Goal: Use online tool/utility: Utilize a website feature to perform a specific function

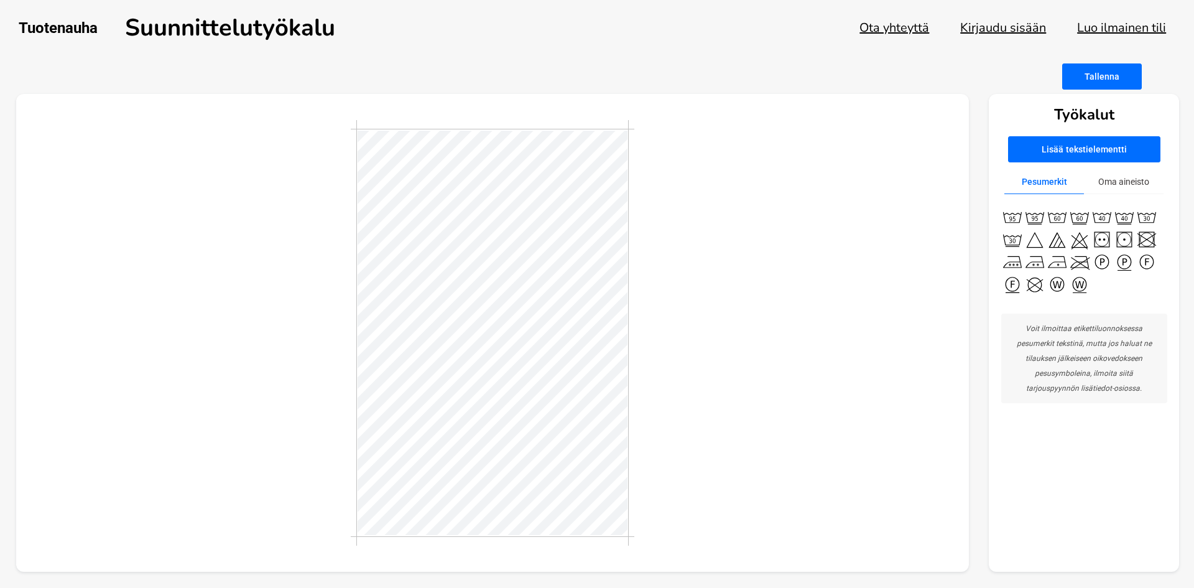
click at [1038, 25] on button "Kirjaudu sisään" at bounding box center [1003, 27] width 86 height 17
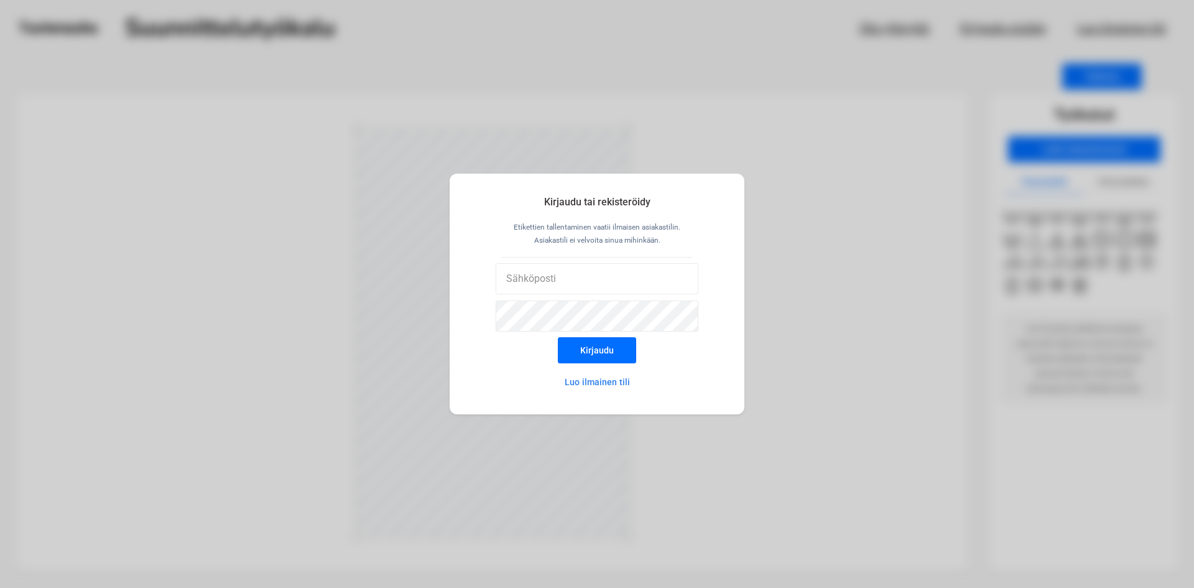
click at [591, 296] on div at bounding box center [597, 281] width 203 height 37
click at [589, 273] on input "email" at bounding box center [597, 278] width 203 height 31
type input "[EMAIL_ADDRESS][DOMAIN_NAME]"
click at [558, 337] on button "Kirjaudu" at bounding box center [597, 350] width 78 height 26
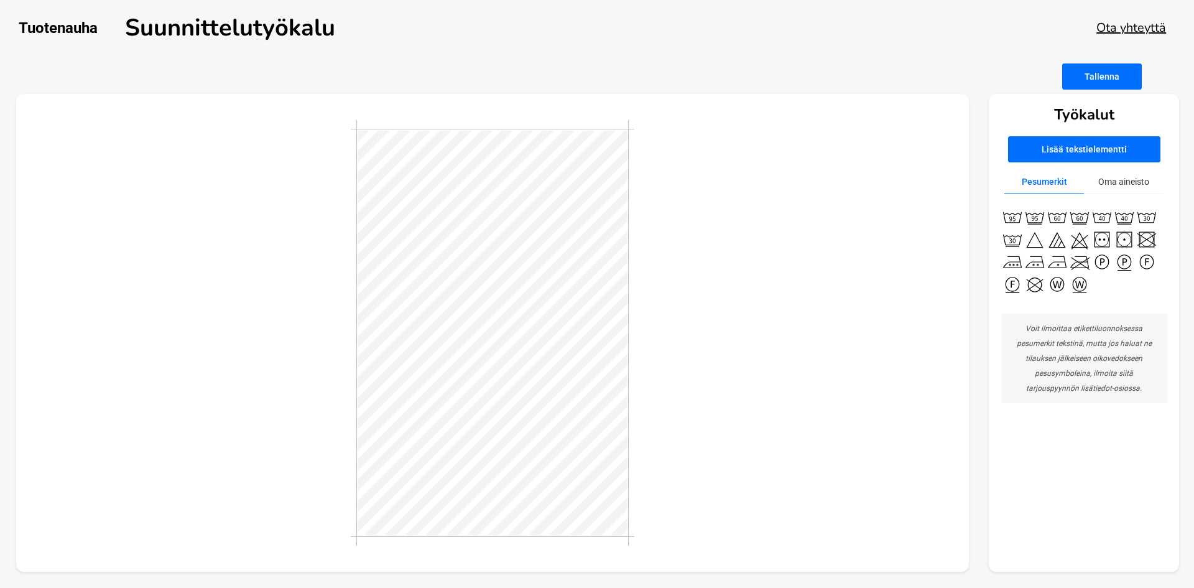
click at [690, 203] on div at bounding box center [493, 333] width 954 height 478
click at [1111, 78] on button "Tallenna" at bounding box center [1102, 76] width 80 height 26
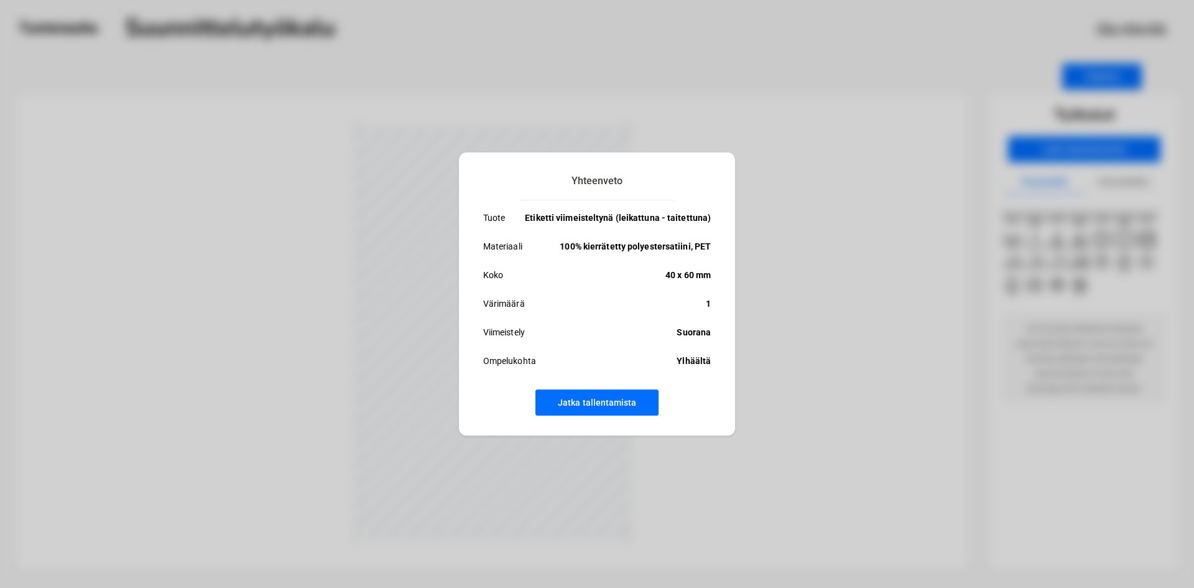
click at [641, 408] on button "Jatka tallentamista" at bounding box center [597, 402] width 123 height 26
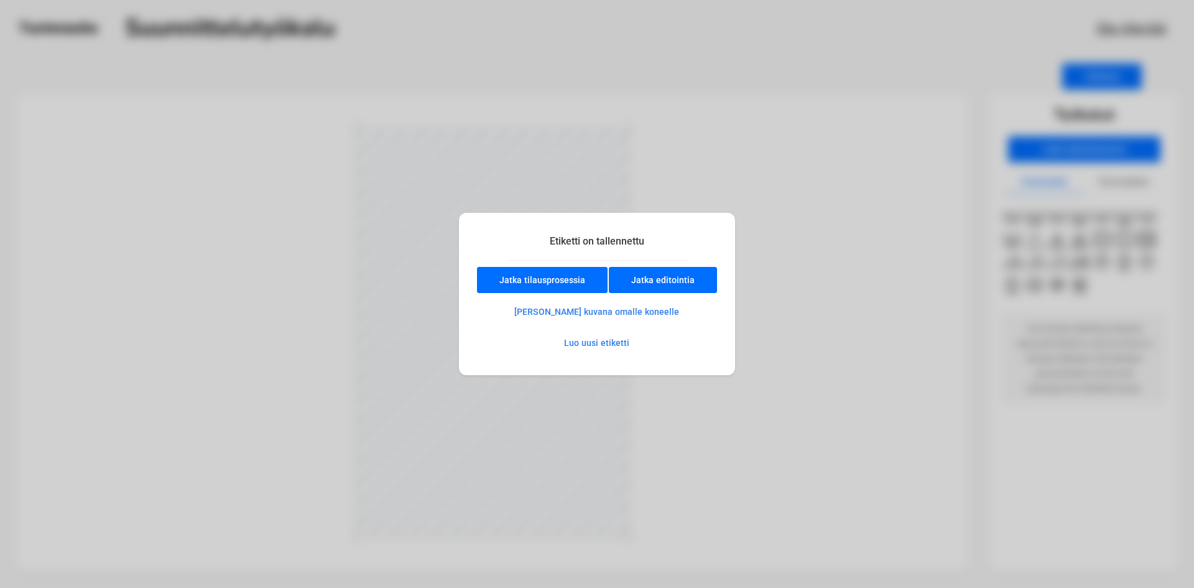
click at [584, 344] on button "Luo uusi etiketti" at bounding box center [596, 342] width 109 height 25
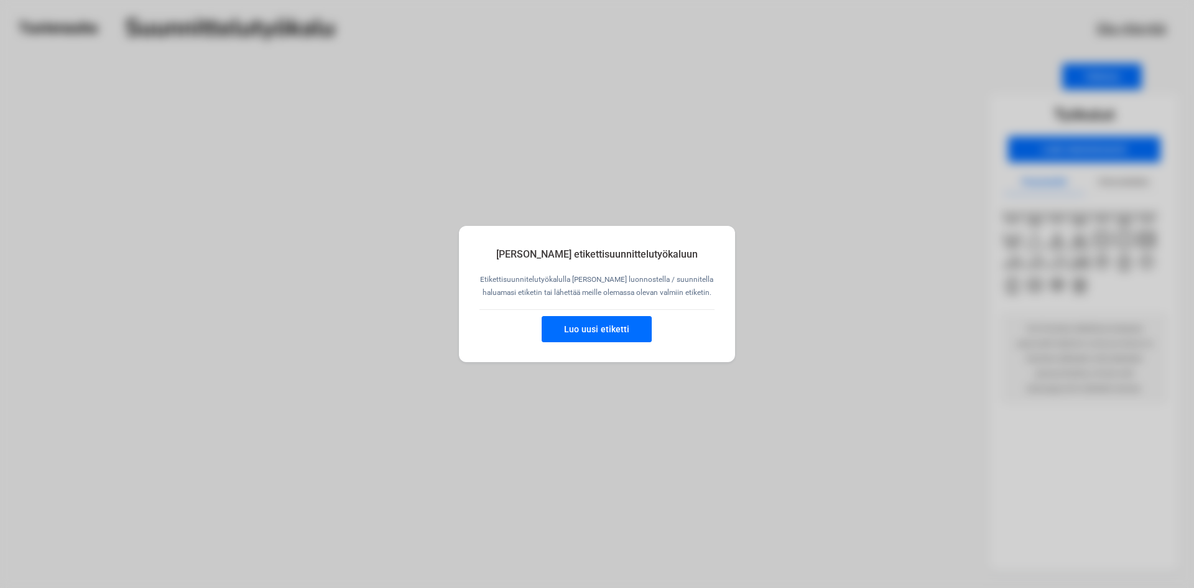
click at [585, 336] on button "Luo uusi etiketti" at bounding box center [597, 329] width 110 height 26
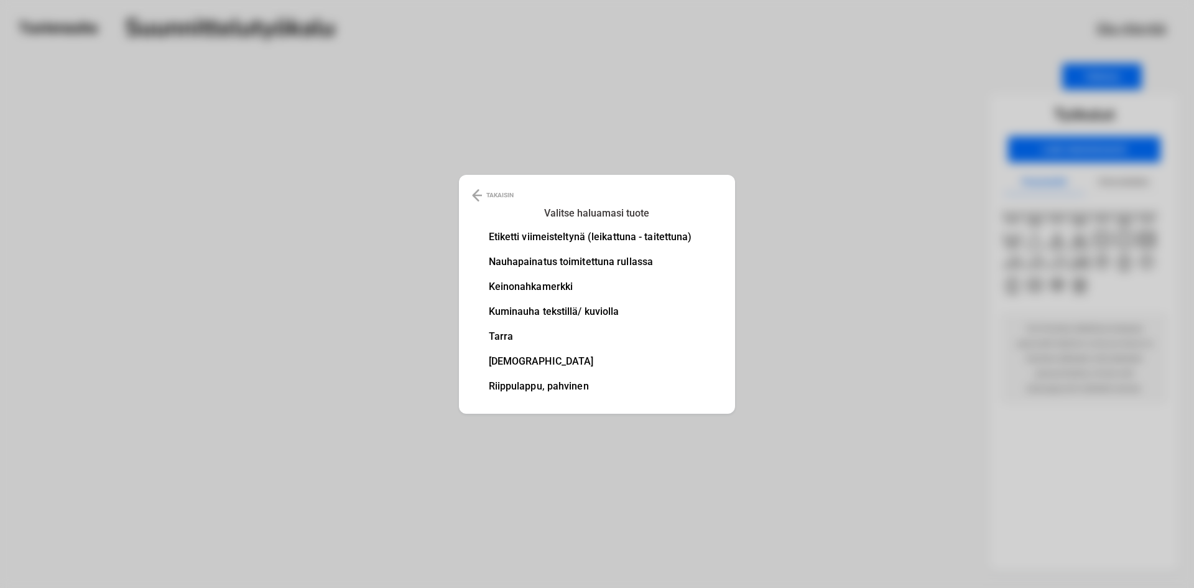
click at [570, 242] on li "Etiketti viimeisteltynä (leikattuna - taitettuna)" at bounding box center [590, 237] width 203 height 10
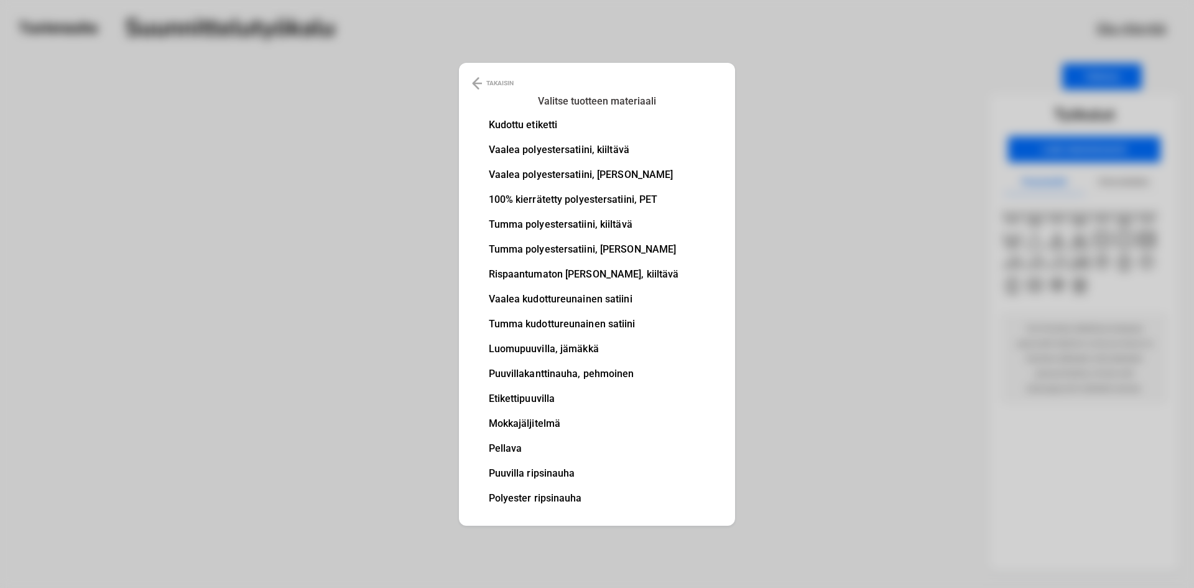
click at [553, 145] on li "Vaalea polyestersatiini, kiiltävä" at bounding box center [584, 150] width 190 height 10
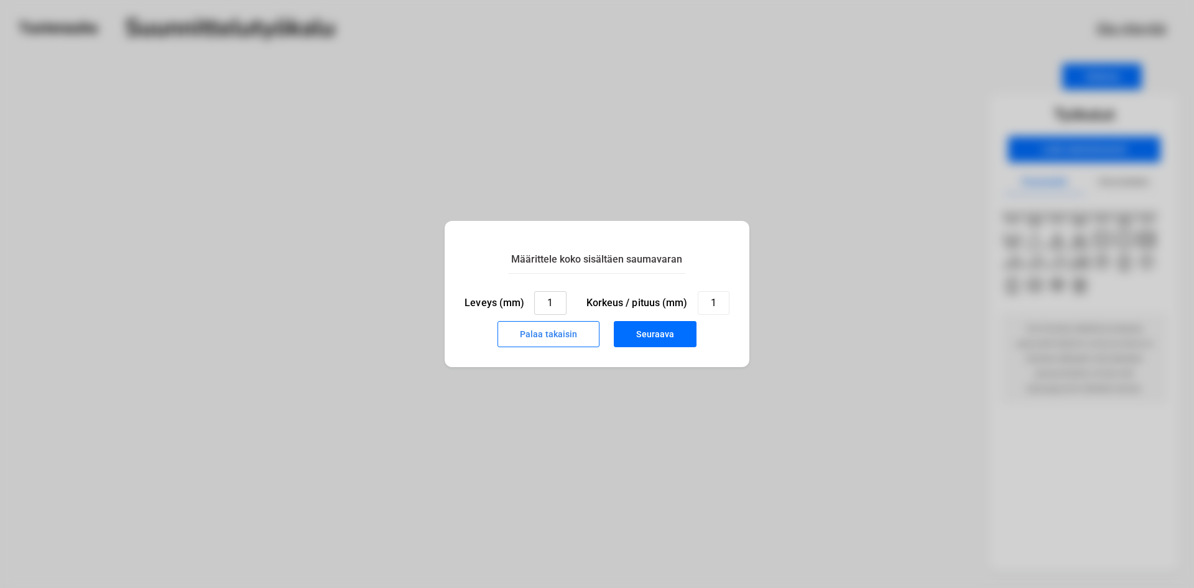
click at [557, 307] on input "1" at bounding box center [550, 303] width 32 height 24
type input "35"
type input "50"
click at [662, 339] on button "Seuraava" at bounding box center [655, 334] width 83 height 26
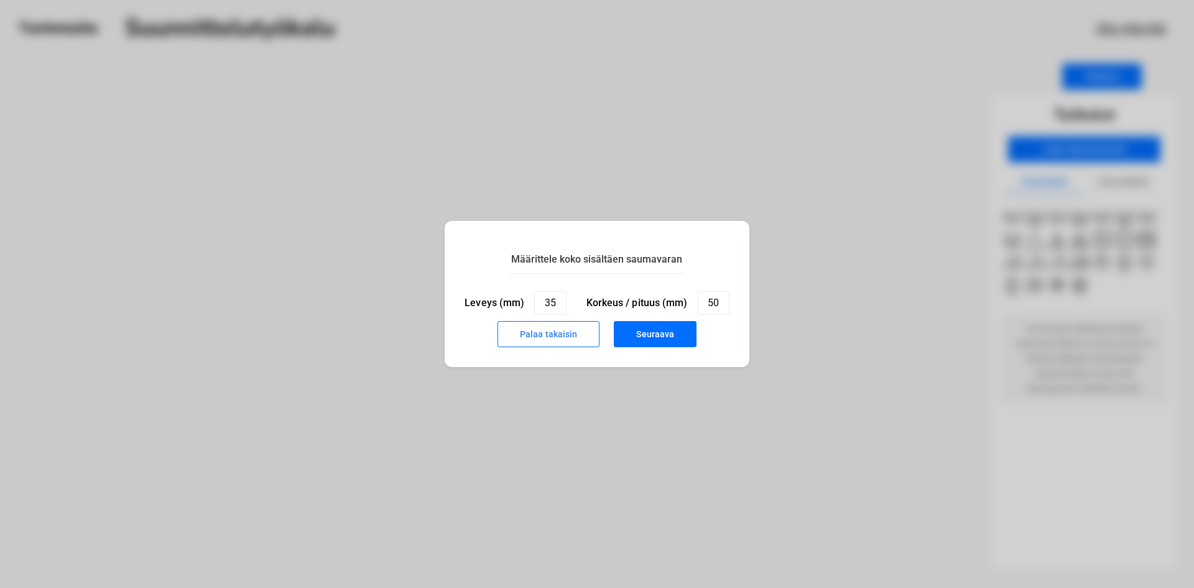
type input "1"
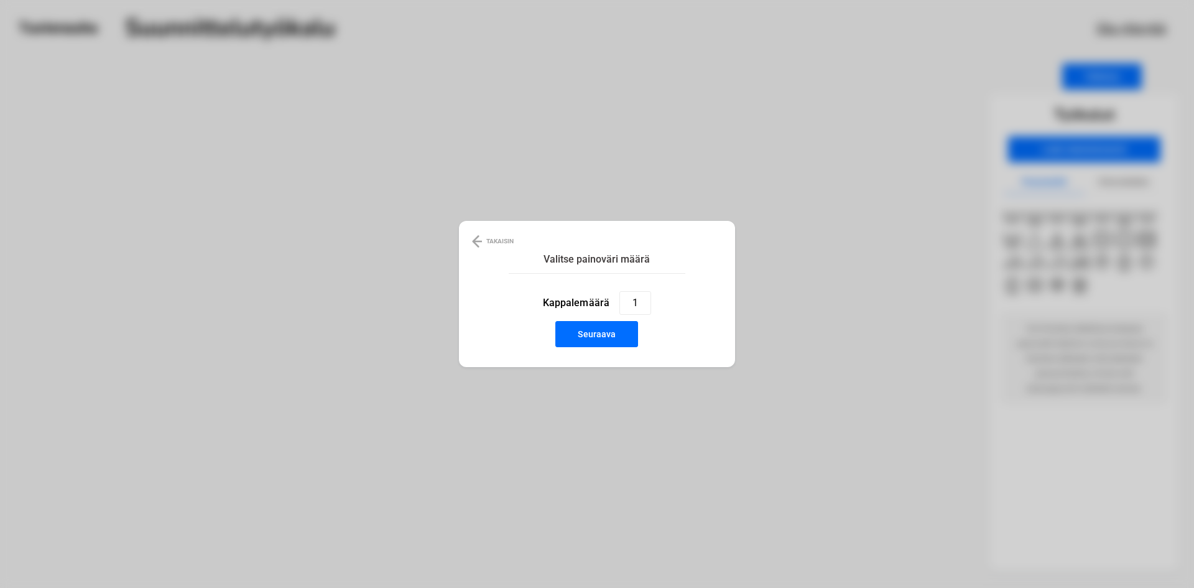
click at [582, 343] on button "Seuraava" at bounding box center [596, 334] width 83 height 26
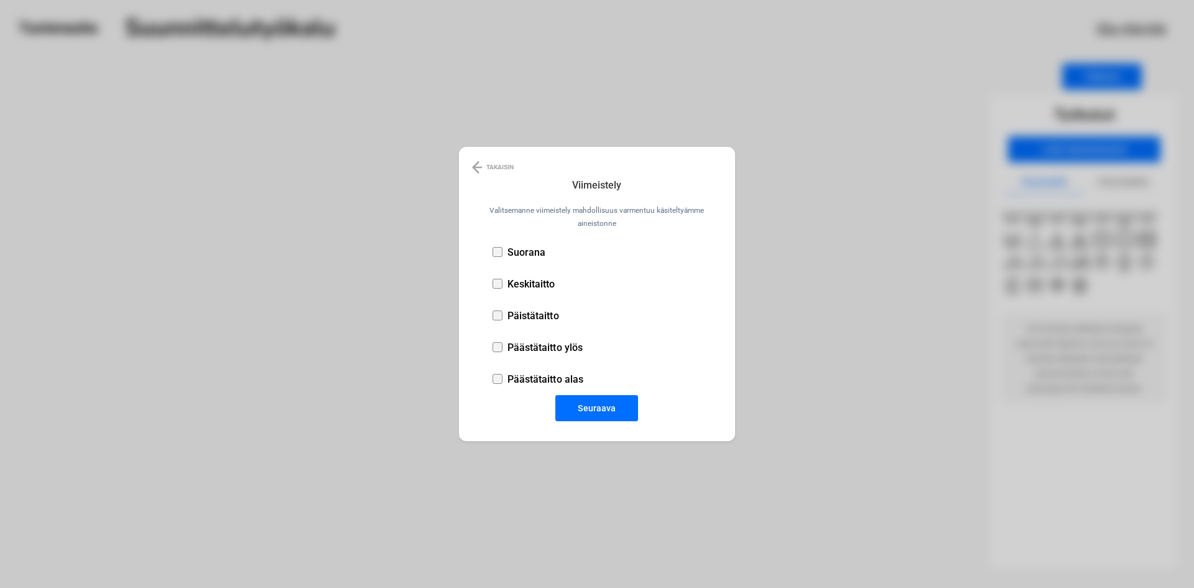
click at [519, 261] on li "Suorana" at bounding box center [607, 252] width 237 height 32
click at [585, 407] on button "Seuraava" at bounding box center [596, 408] width 83 height 26
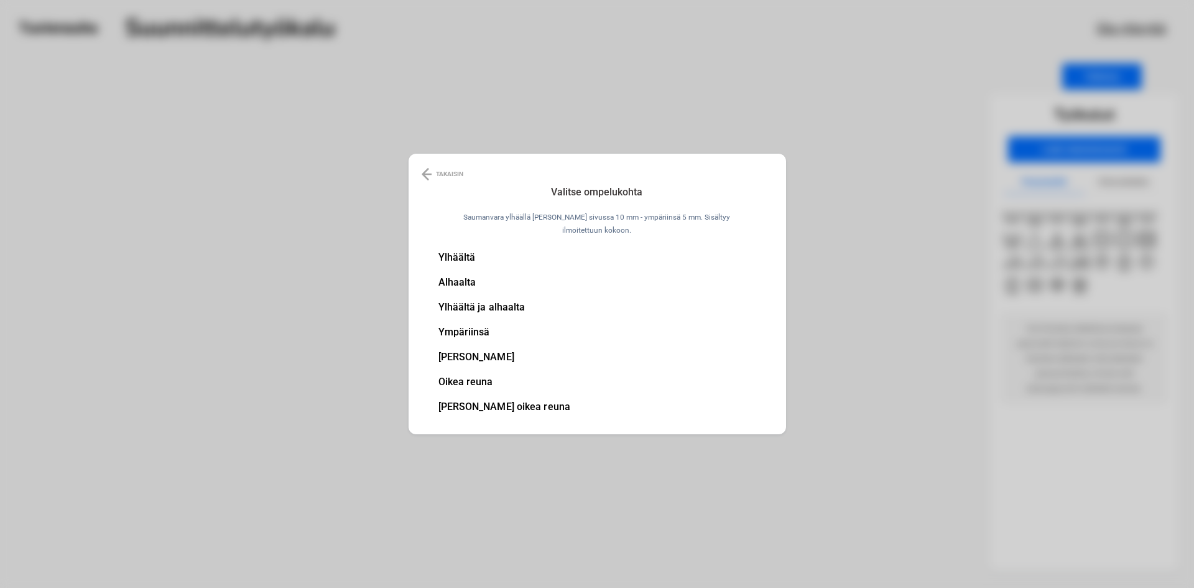
click at [493, 258] on li "Ylhäältä" at bounding box center [505, 258] width 132 height 10
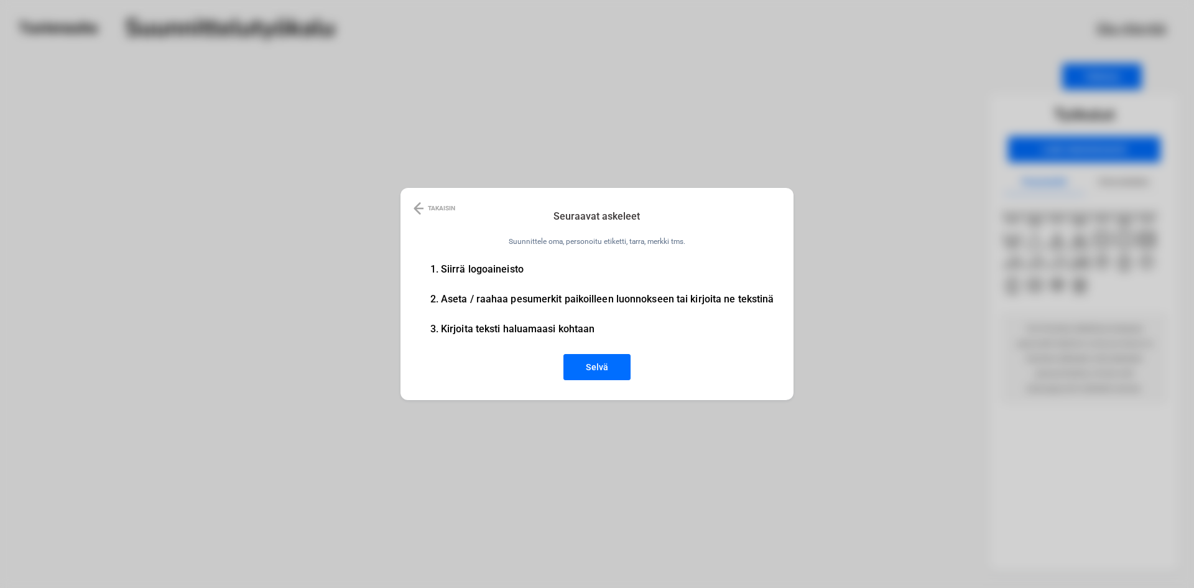
click at [580, 372] on button "Selvä" at bounding box center [597, 367] width 67 height 26
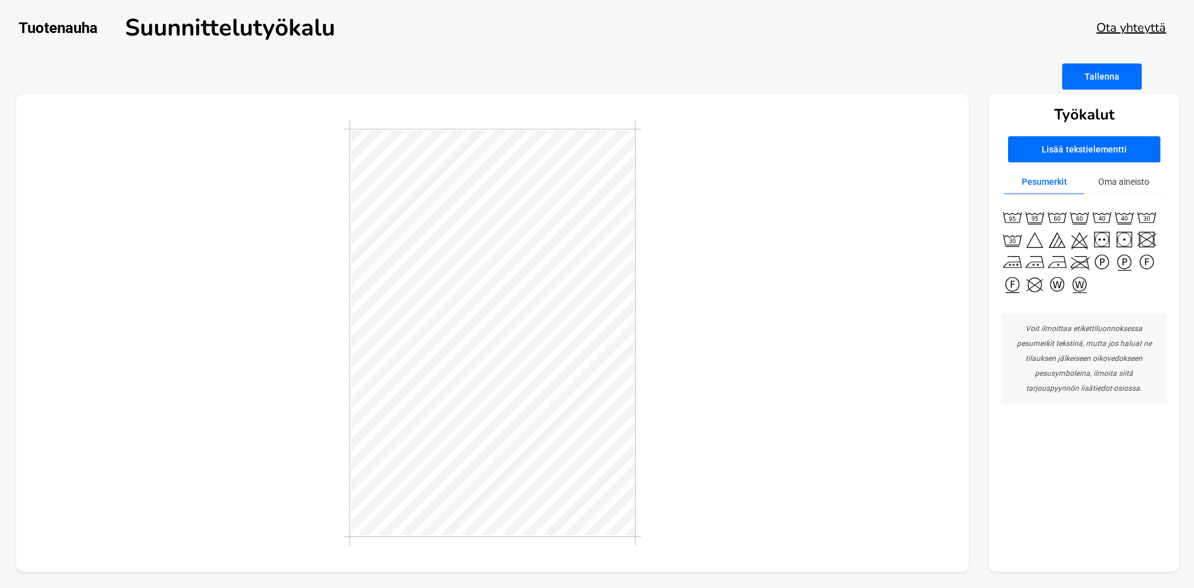
click at [1138, 184] on button "Oma aineisto" at bounding box center [1124, 182] width 80 height 24
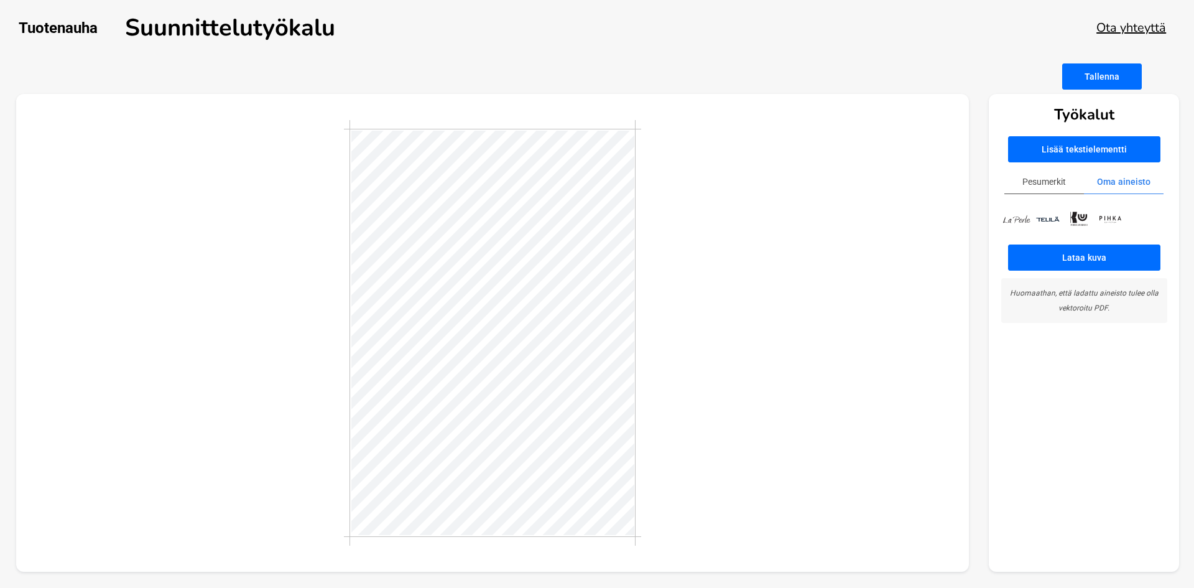
click at [1105, 224] on img at bounding box center [1110, 219] width 31 height 14
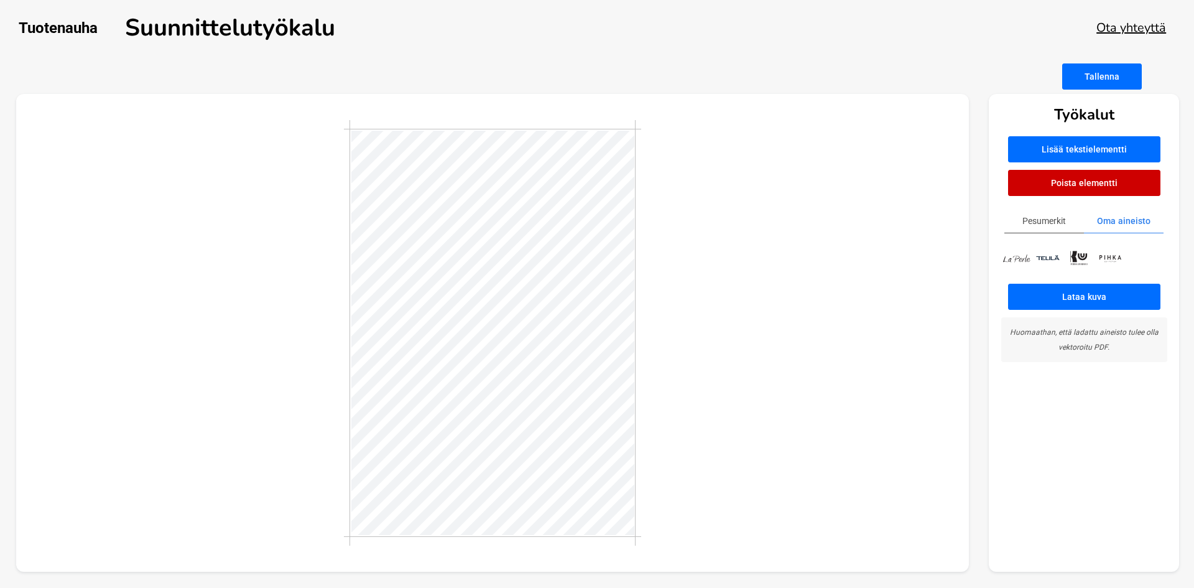
click at [1059, 149] on button "Lisää tekstielementti" at bounding box center [1084, 149] width 152 height 26
type textarea "Valmistettu [GEOGRAPHIC_DATA]"
click at [777, 370] on div at bounding box center [493, 333] width 954 height 478
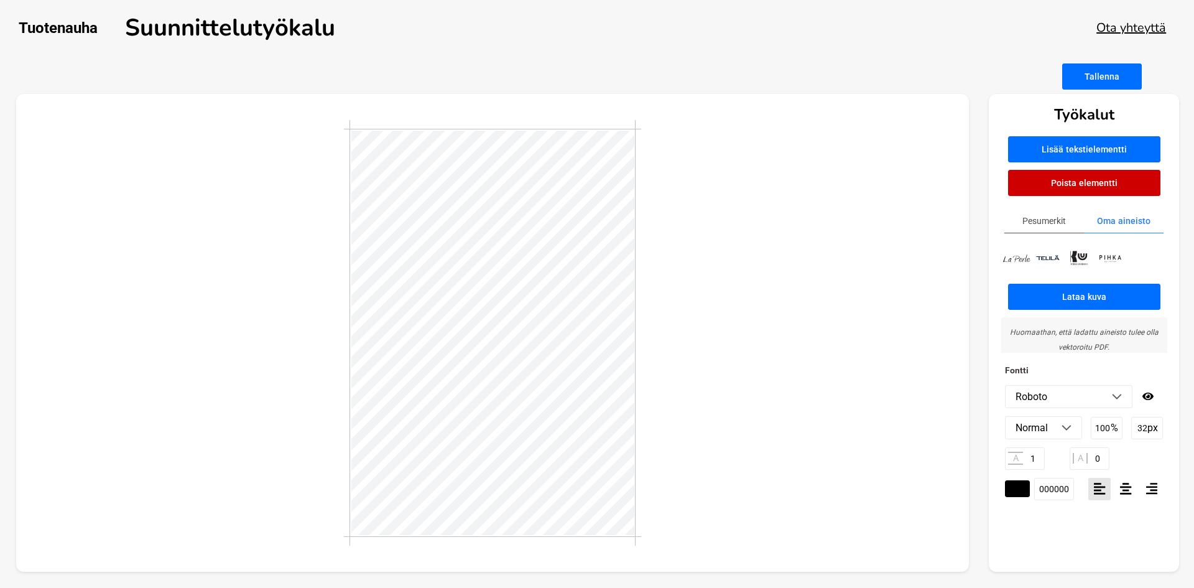
click at [702, 408] on div at bounding box center [493, 333] width 954 height 478
click at [1117, 488] on div at bounding box center [1126, 489] width 22 height 22
click at [1080, 397] on li "Roboto" at bounding box center [1069, 397] width 126 height 22
click at [1036, 473] on li "Amaranth" at bounding box center [1069, 481] width 126 height 22
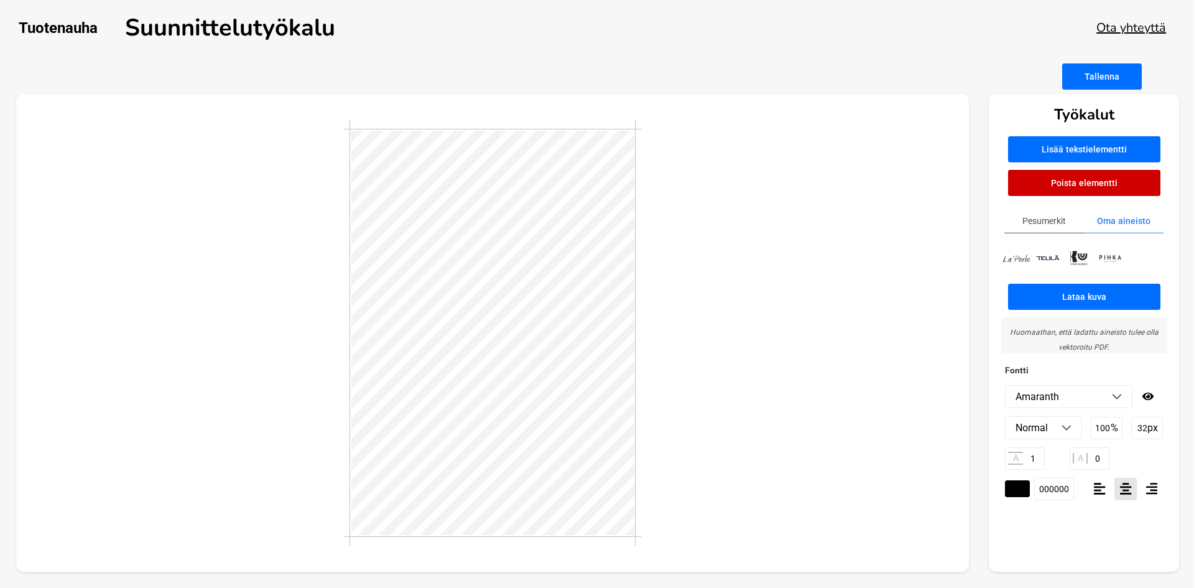
click at [1051, 390] on li "Amaranth" at bounding box center [1069, 397] width 126 height 22
click at [1044, 499] on li "Anonymous Pro" at bounding box center [1069, 506] width 126 height 22
click at [758, 401] on div at bounding box center [493, 333] width 954 height 478
click at [1047, 230] on button "Pesumerkit" at bounding box center [1045, 221] width 80 height 24
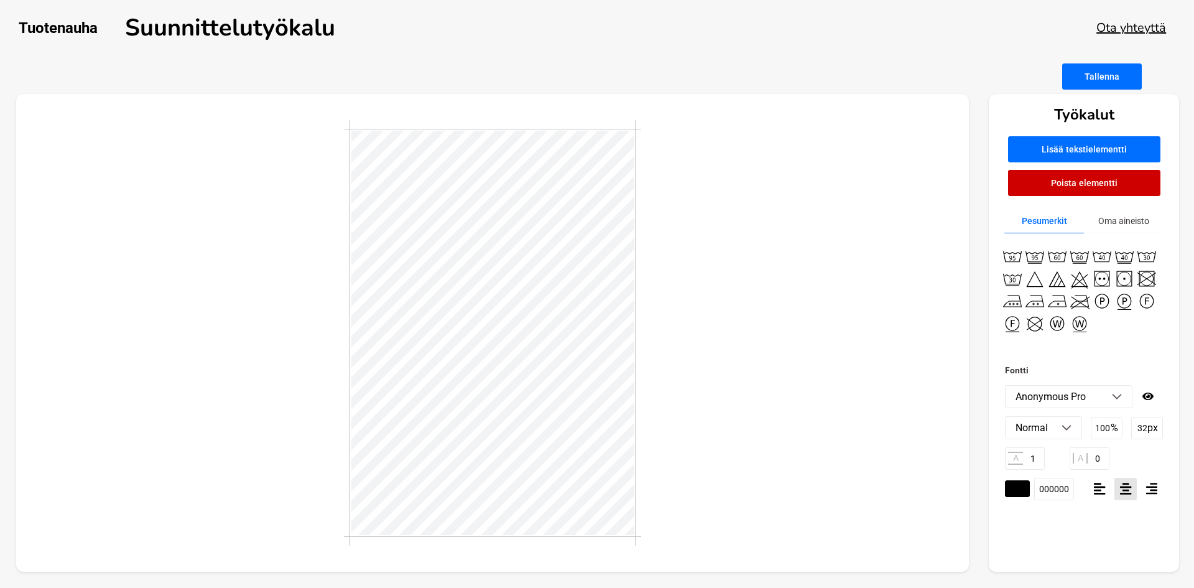
click at [1057, 148] on button "Lisää tekstielementti" at bounding box center [1084, 149] width 152 height 26
type textarea "Pese nurinpäin käännettynä"
click at [722, 420] on div at bounding box center [493, 333] width 954 height 478
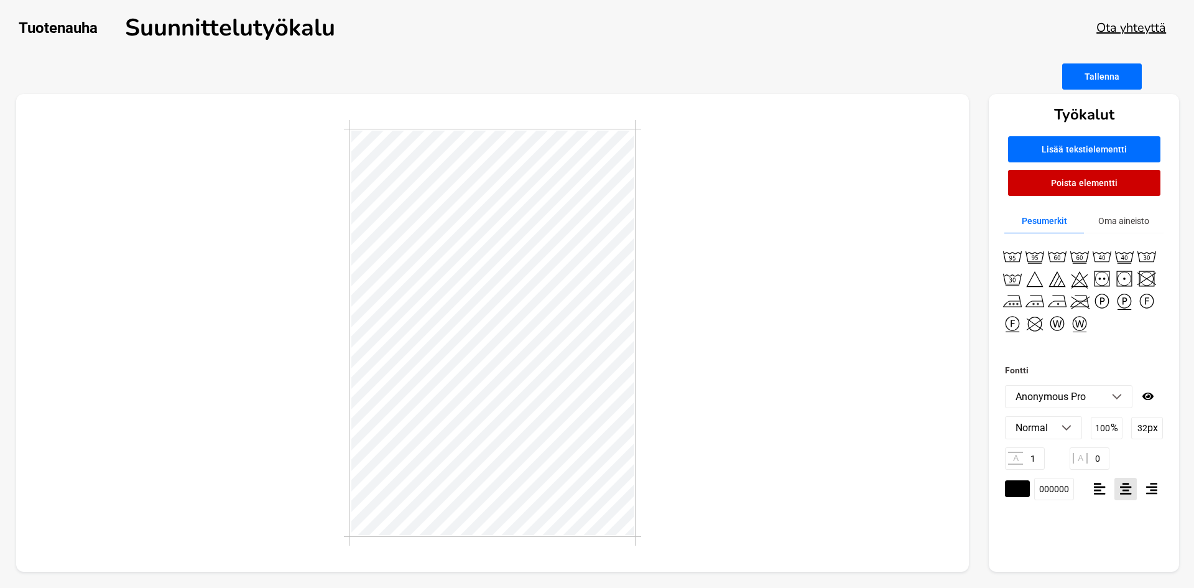
click at [746, 432] on div at bounding box center [493, 333] width 954 height 478
click at [702, 486] on div at bounding box center [493, 333] width 954 height 478
click at [763, 473] on div at bounding box center [493, 333] width 954 height 478
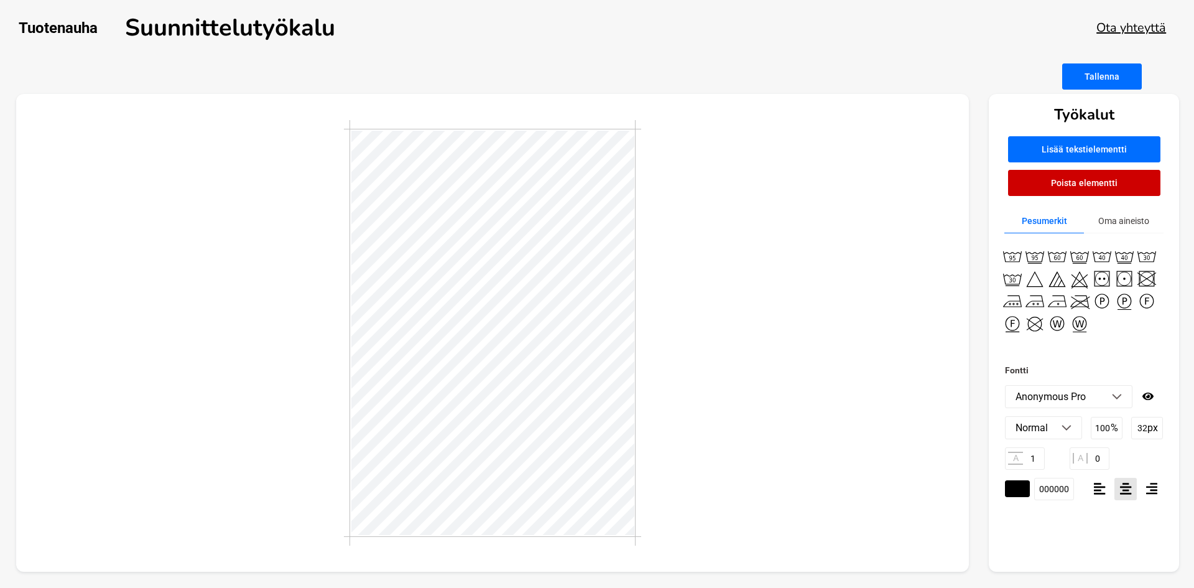
click at [1145, 425] on input "32" at bounding box center [1147, 428] width 32 height 22
type input "27"
click at [1146, 452] on div "A 1 A 0" at bounding box center [1084, 458] width 158 height 22
click at [733, 430] on div at bounding box center [493, 333] width 954 height 478
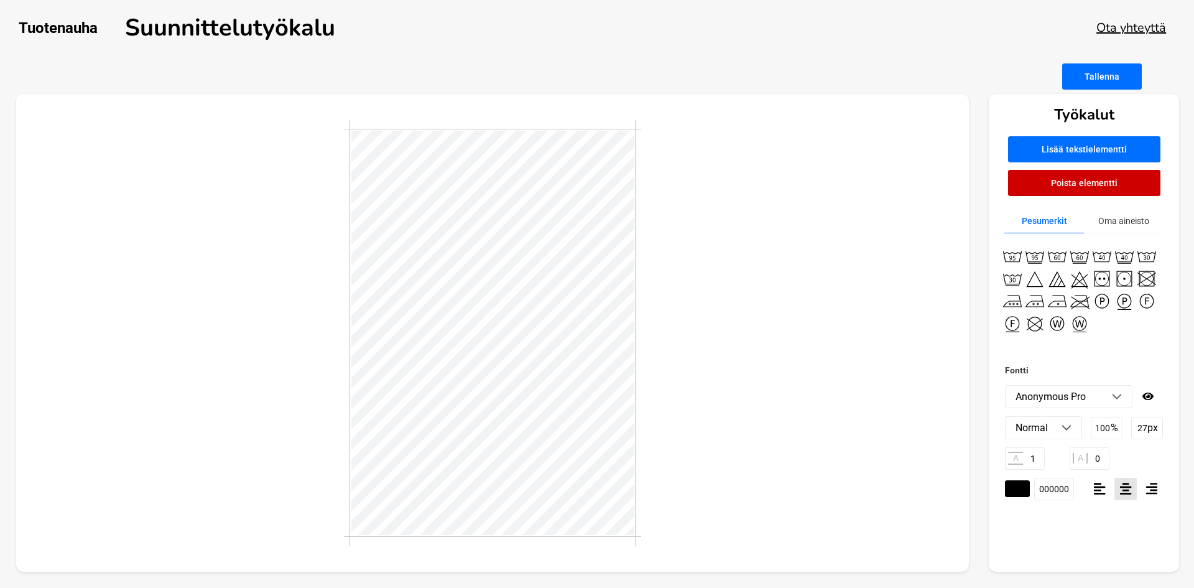
click at [733, 430] on div at bounding box center [493, 333] width 954 height 478
click at [812, 440] on div at bounding box center [493, 333] width 954 height 478
click at [843, 218] on div at bounding box center [493, 333] width 954 height 478
click at [1074, 79] on button "Tallenna" at bounding box center [1102, 76] width 80 height 26
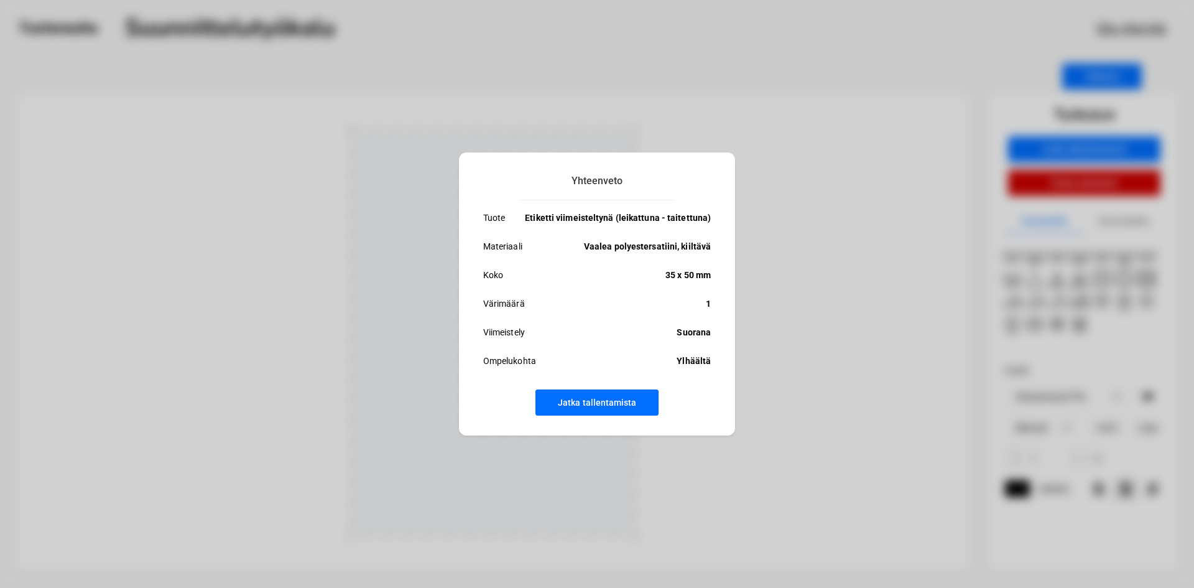
click at [634, 406] on button "Jatka tallentamista" at bounding box center [597, 402] width 123 height 26
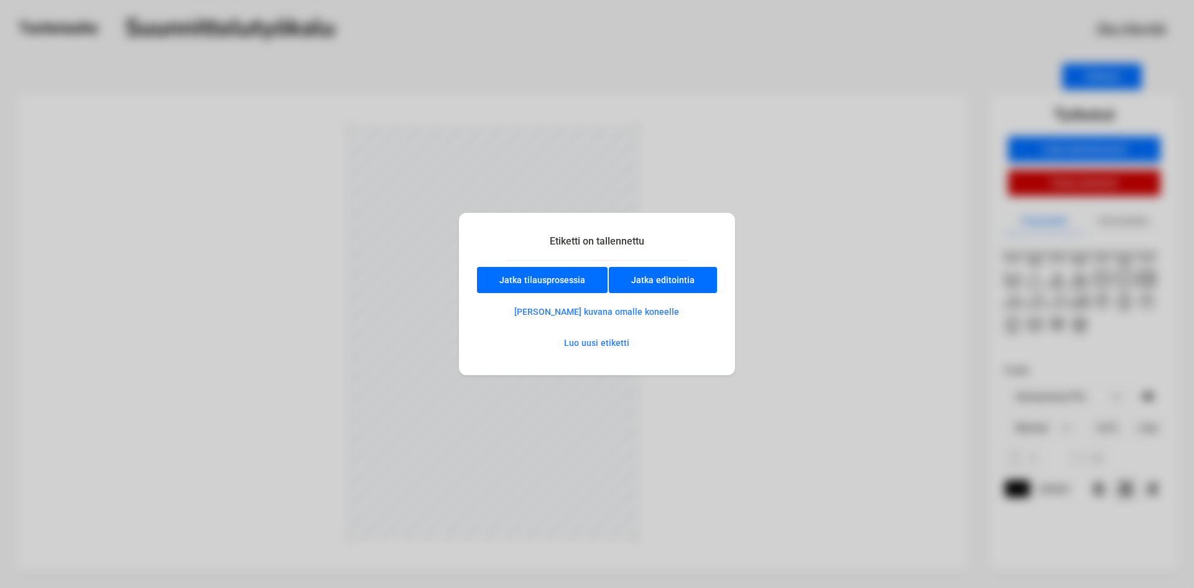
click at [650, 313] on button "[PERSON_NAME] kuvana omalle koneelle" at bounding box center [597, 311] width 208 height 25
click at [601, 338] on button "Luo uusi etiketti" at bounding box center [596, 342] width 109 height 25
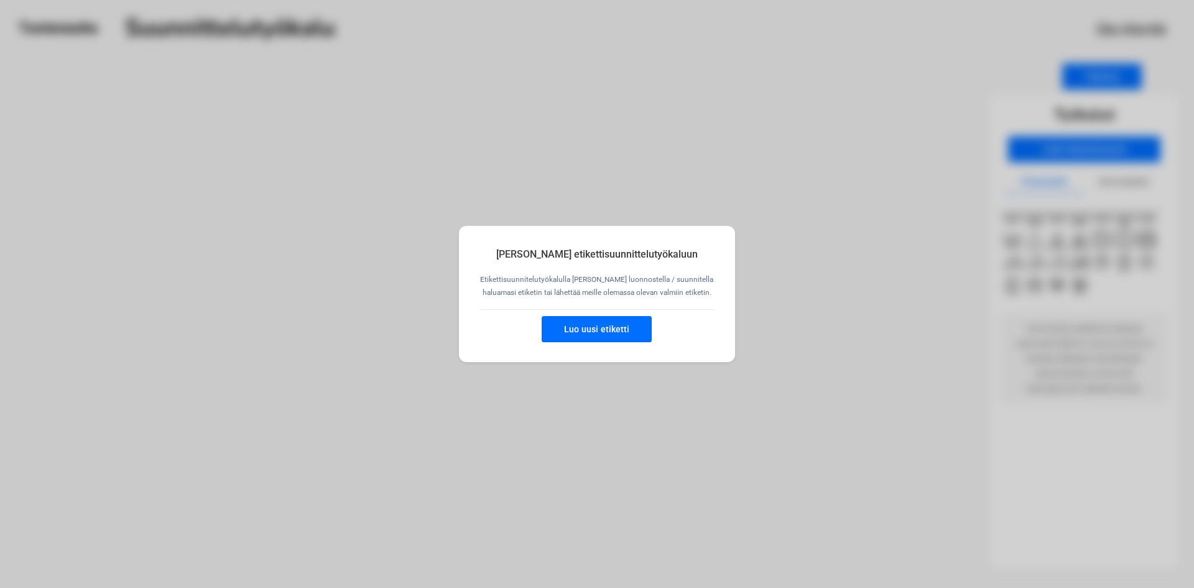
click at [610, 332] on button "Luo uusi etiketti" at bounding box center [597, 329] width 110 height 26
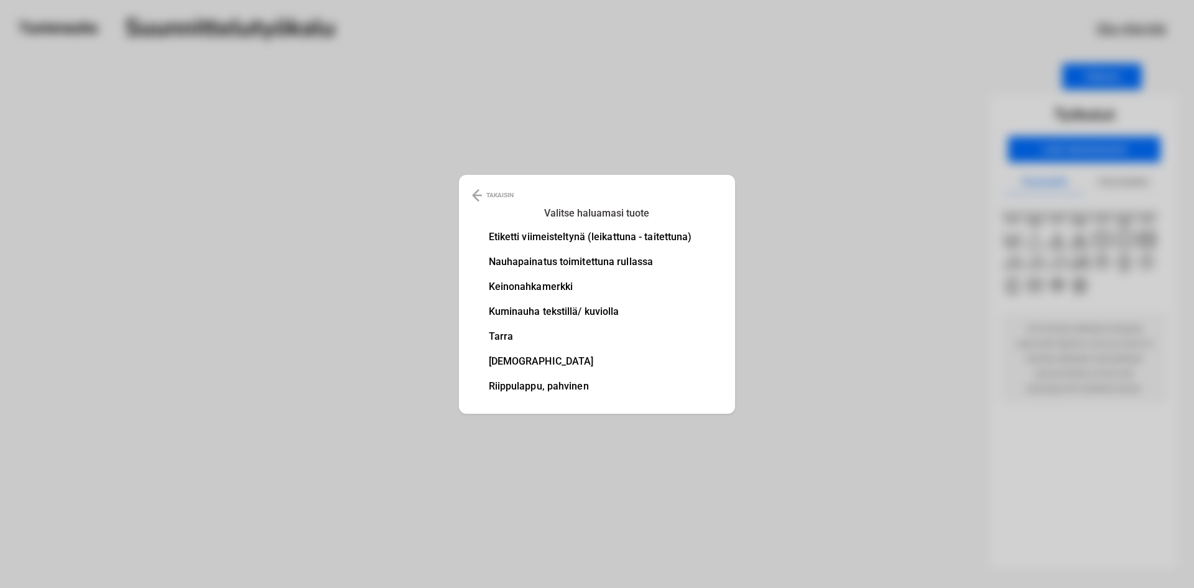
click at [532, 234] on li "Etiketti viimeisteltynä (leikattuna - taitettuna)" at bounding box center [590, 237] width 203 height 10
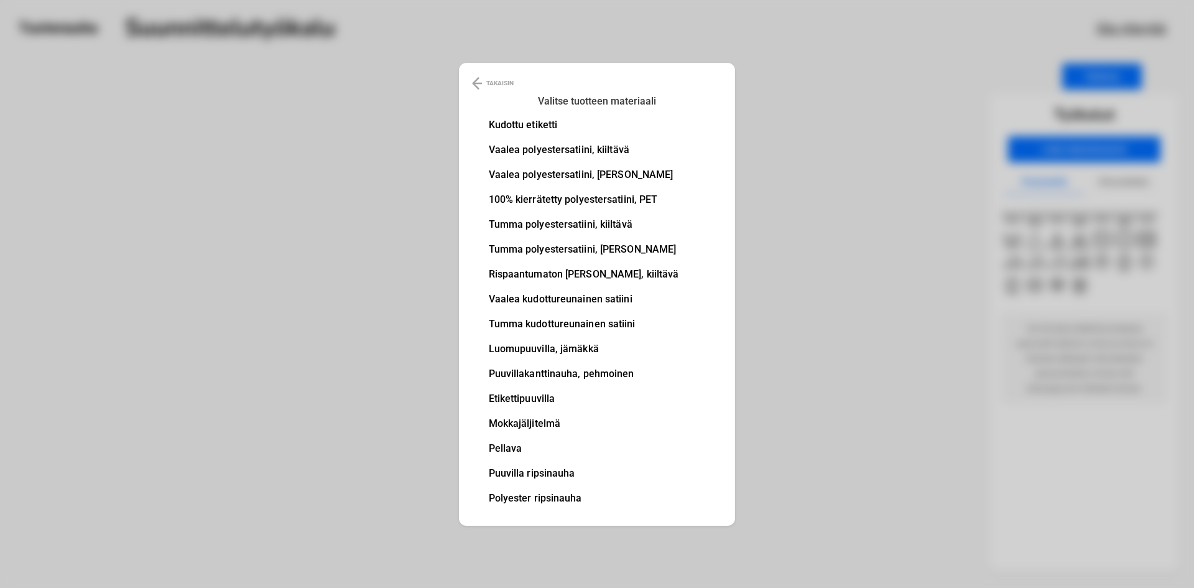
click at [531, 149] on li "Vaalea polyestersatiini, kiiltävä" at bounding box center [584, 150] width 190 height 10
